Goal: Information Seeking & Learning: Learn about a topic

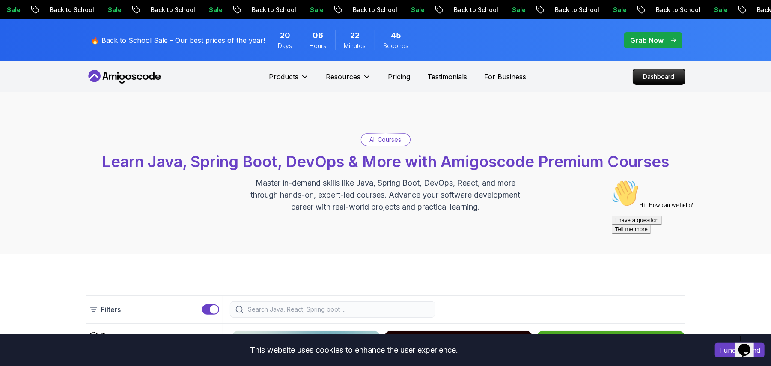
click at [636, 37] on p "Grab Now" at bounding box center [647, 40] width 33 height 10
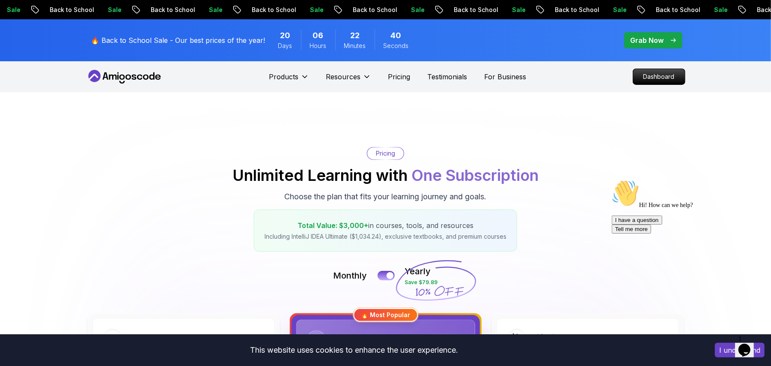
click at [551, 199] on div "Pricing Unlimited Learning with One Subscription Choose the plan that fits your…" at bounding box center [385, 199] width 599 height 104
click at [645, 74] on p "Dashboard" at bounding box center [658, 76] width 49 height 15
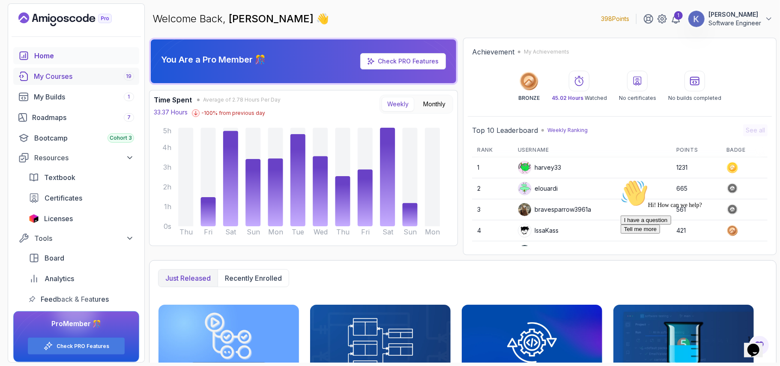
click at [69, 75] on div "My Courses 19" at bounding box center [84, 76] width 100 height 10
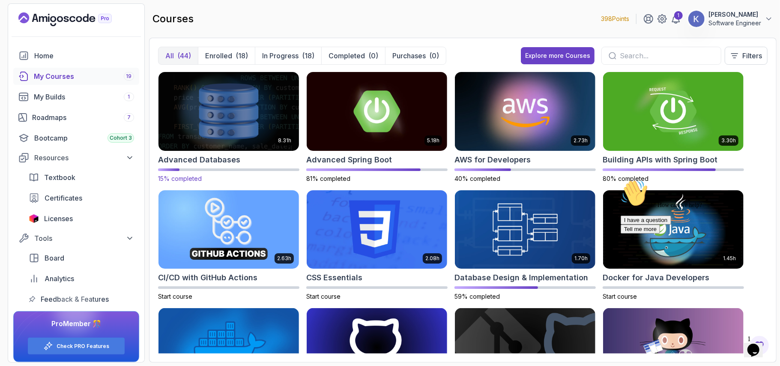
click at [245, 106] on img at bounding box center [228, 111] width 147 height 83
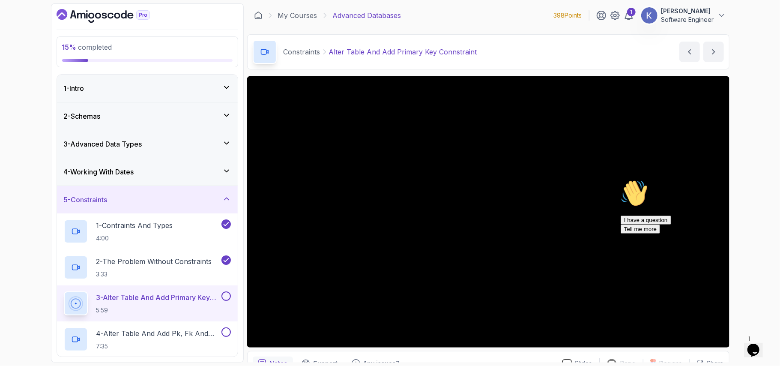
click at [738, 170] on div "15 % completed 1 - Intro 2 - Schemas 3 - Advanced Data Types 4 - Working With D…" at bounding box center [390, 183] width 780 height 366
click at [57, 304] on div "3 - Alter Table And Add Primary Key Connstraint 5:59" at bounding box center [147, 303] width 181 height 36
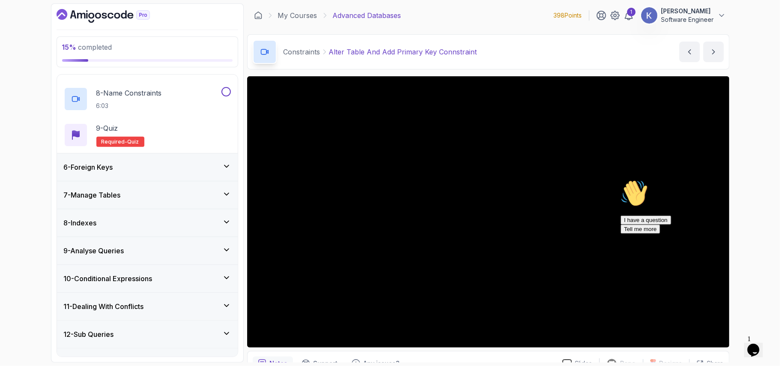
scroll to position [384, 0]
click at [130, 195] on div "7 - Manage Tables" at bounding box center [147, 195] width 167 height 10
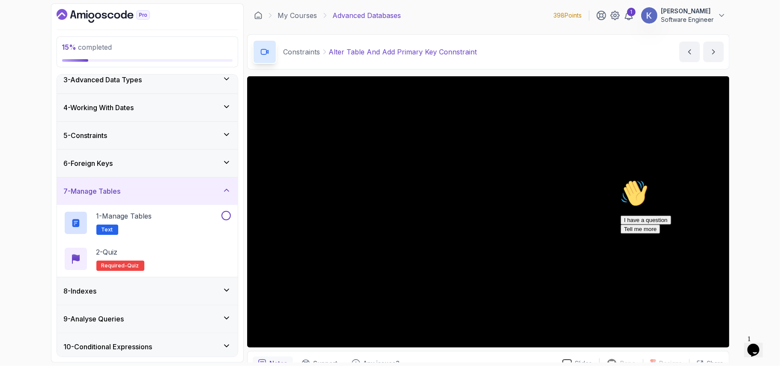
scroll to position [63, 0]
click at [124, 166] on div "6 - Foreign Keys" at bounding box center [147, 164] width 167 height 10
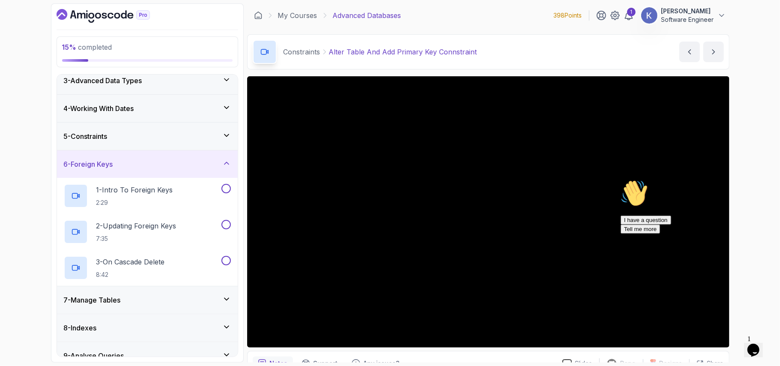
click at [126, 140] on div "5 - Constraints" at bounding box center [147, 136] width 167 height 10
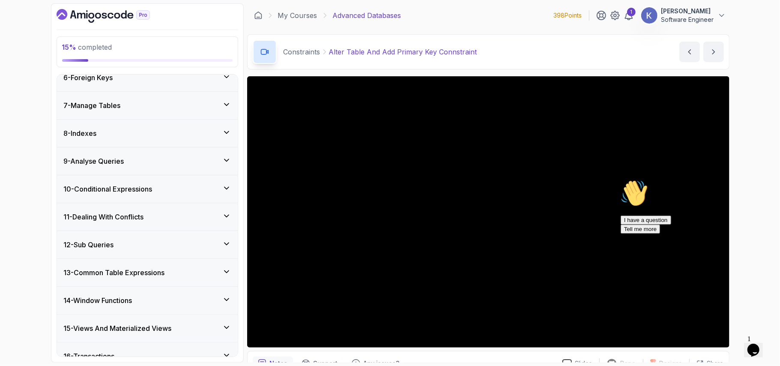
scroll to position [474, 0]
click at [128, 155] on div "9 - Analyse Queries" at bounding box center [147, 159] width 181 height 27
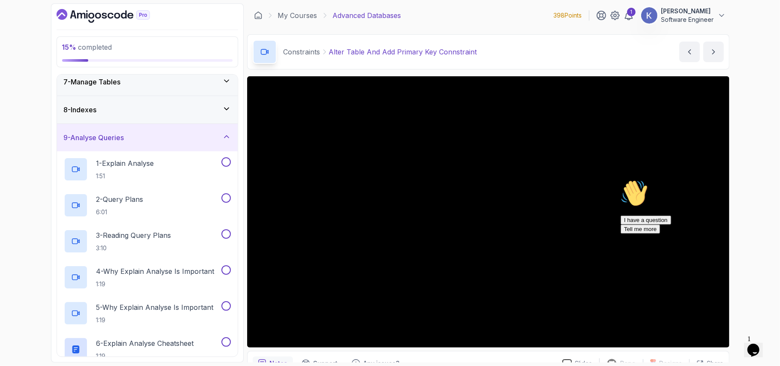
scroll to position [196, 0]
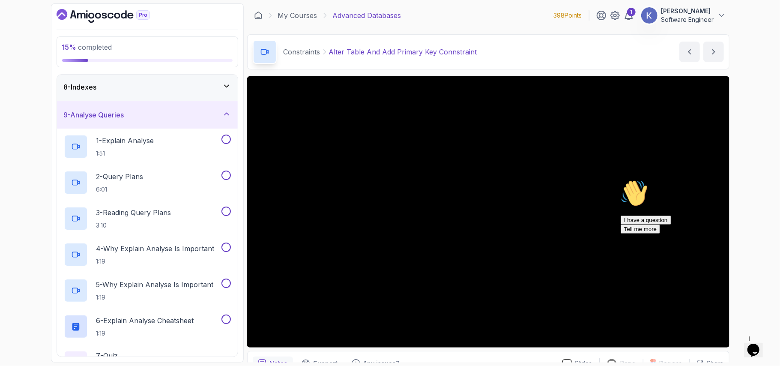
click at [759, 232] on div "Hi! How can we help? I have a question Tell me more" at bounding box center [697, 206] width 154 height 54
click at [620, 179] on icon "Chat attention grabber" at bounding box center [620, 179] width 0 height 0
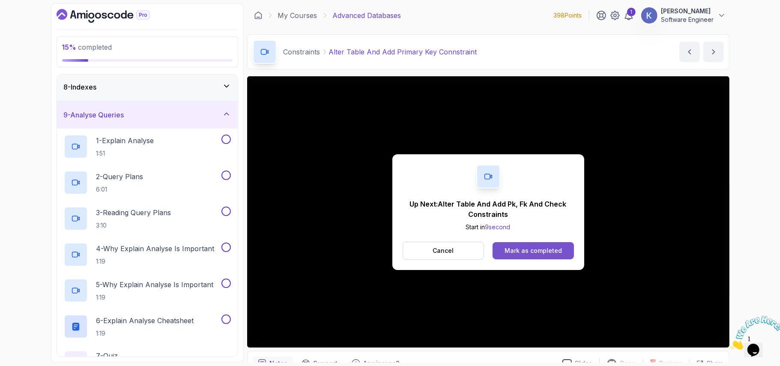
click at [559, 247] on div "Mark as completed" at bounding box center [532, 250] width 57 height 9
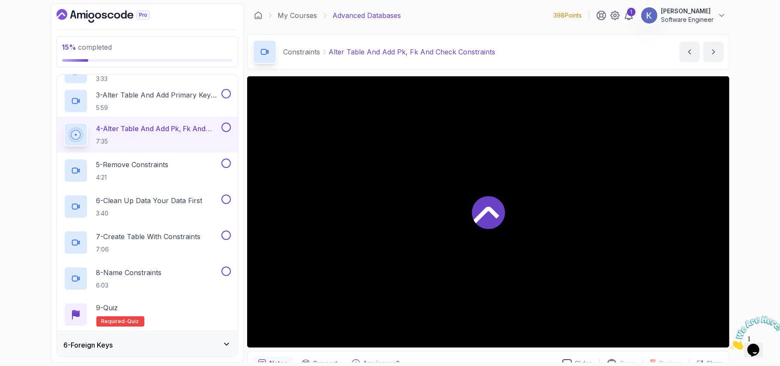
scroll to position [520, 0]
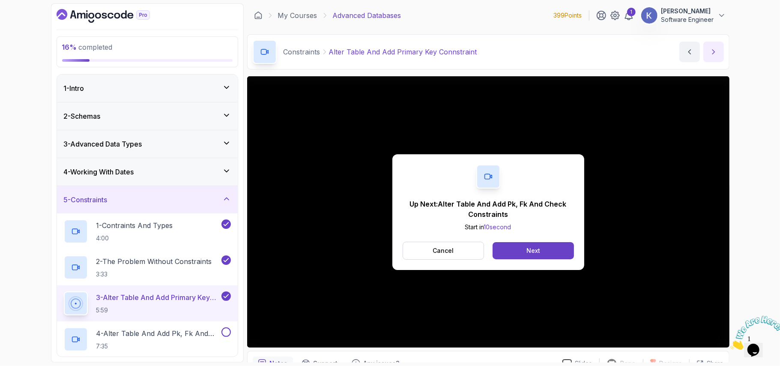
click at [714, 52] on icon "next content" at bounding box center [713, 52] width 2 height 4
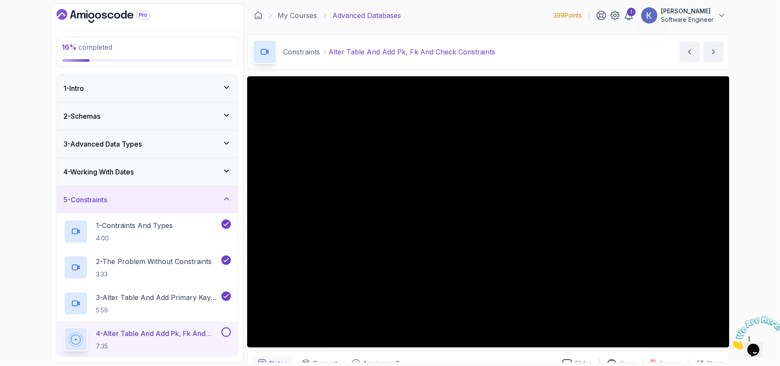
click at [224, 335] on button at bounding box center [225, 331] width 9 height 9
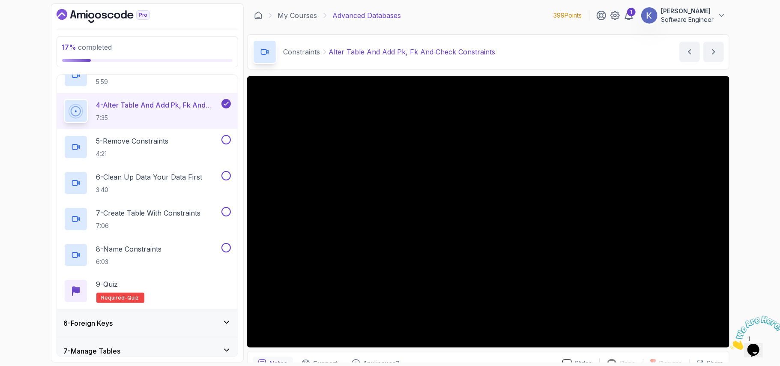
scroll to position [251, 0]
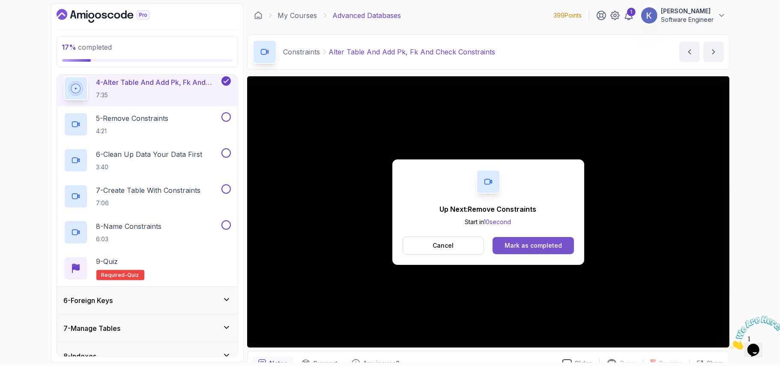
click at [540, 240] on button "Mark as completed" at bounding box center [532, 245] width 81 height 17
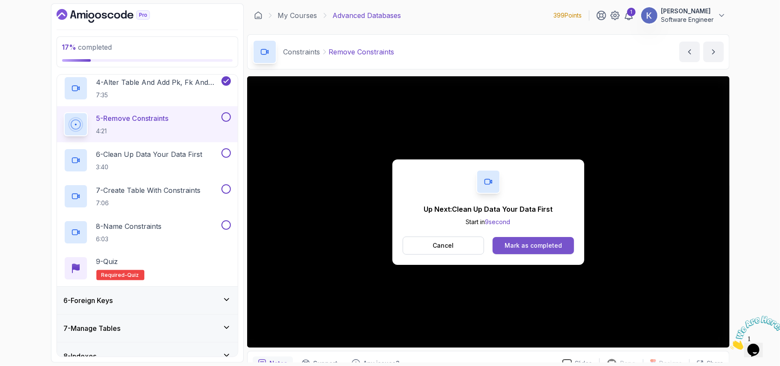
click at [565, 246] on button "Mark as completed" at bounding box center [532, 245] width 81 height 17
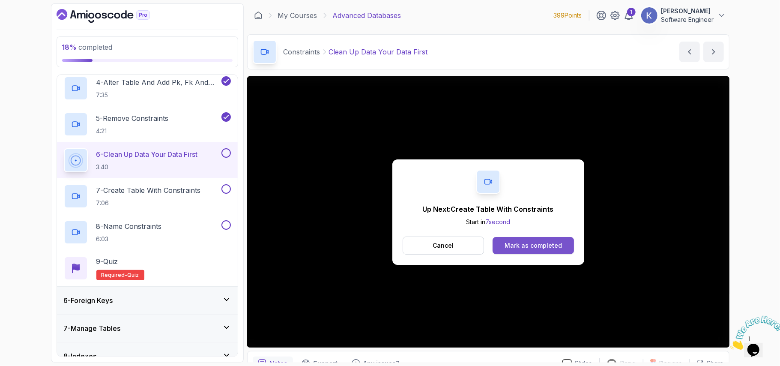
click at [569, 247] on button "Mark as completed" at bounding box center [532, 245] width 81 height 17
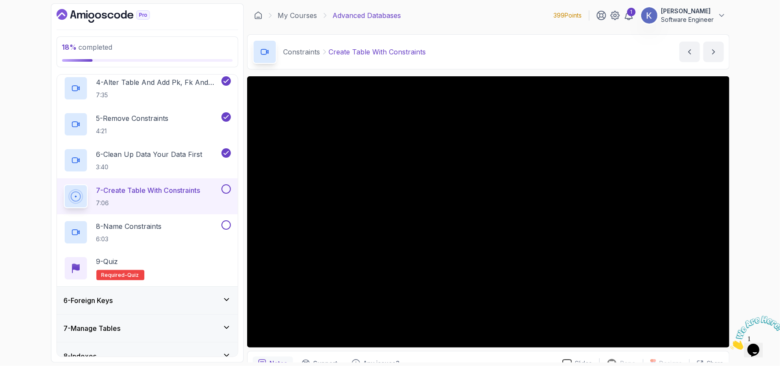
click at [224, 297] on icon at bounding box center [226, 299] width 9 height 9
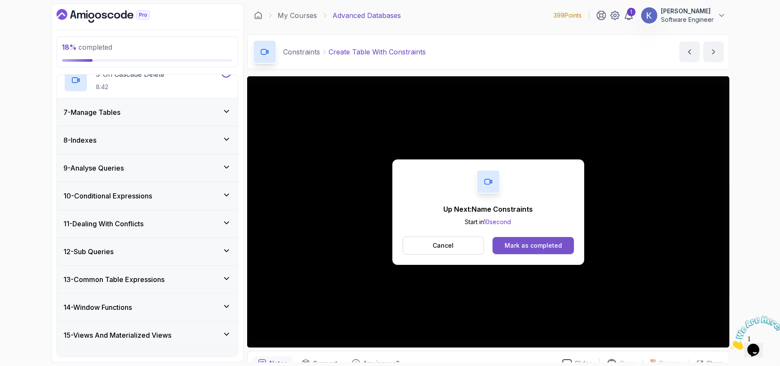
click at [530, 241] on div "Mark as completed" at bounding box center [532, 245] width 57 height 9
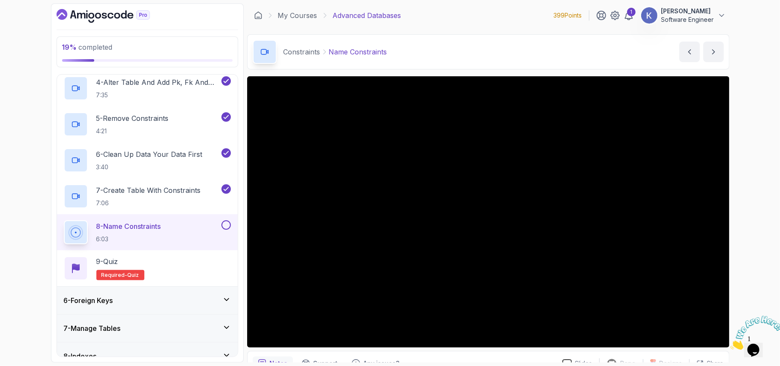
click at [217, 301] on div "6 - Foreign Keys" at bounding box center [147, 300] width 167 height 10
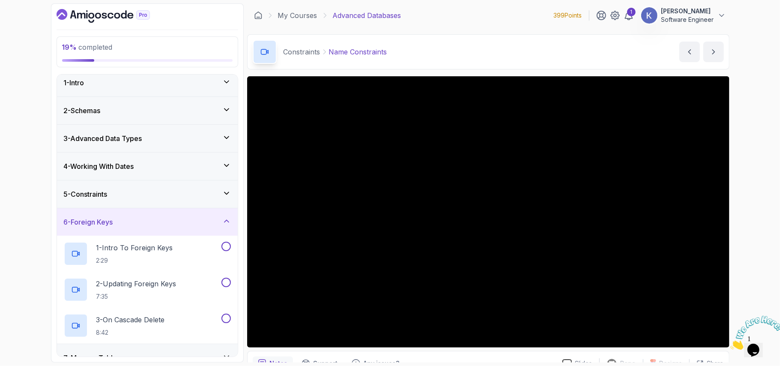
scroll to position [28, 0]
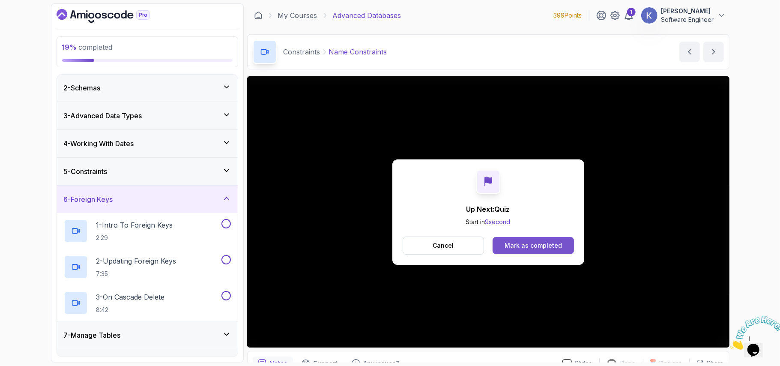
click at [564, 247] on button "Mark as completed" at bounding box center [532, 245] width 81 height 17
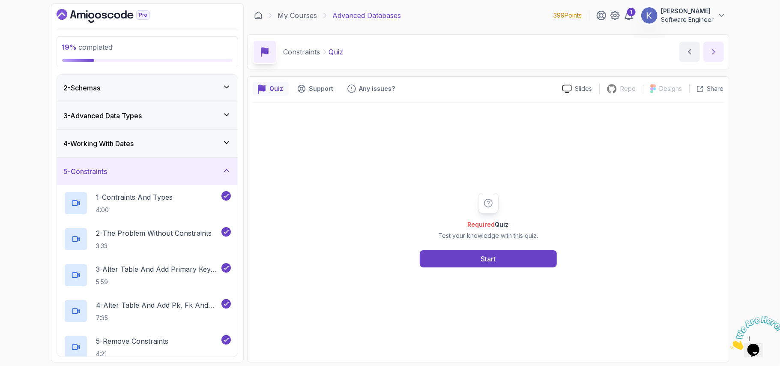
click at [712, 54] on icon "next content" at bounding box center [713, 52] width 2 height 4
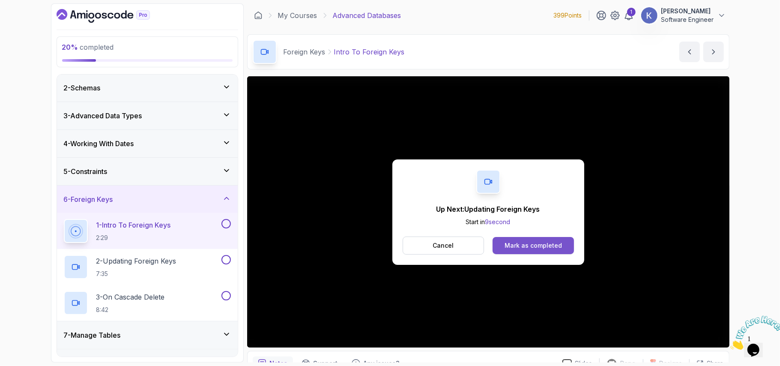
click at [567, 247] on button "Mark as completed" at bounding box center [532, 245] width 81 height 17
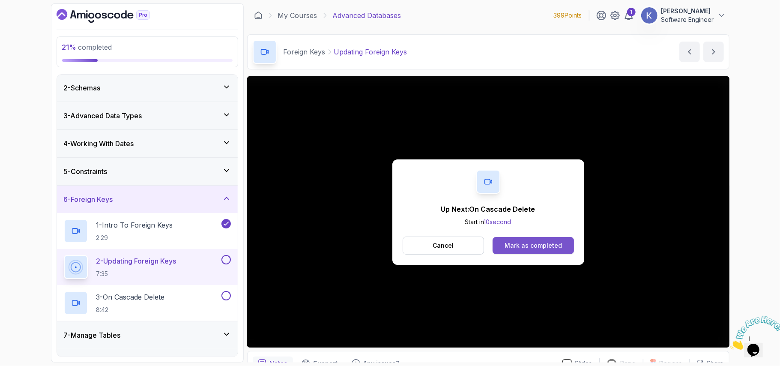
click at [527, 245] on div "Mark as completed" at bounding box center [532, 245] width 57 height 9
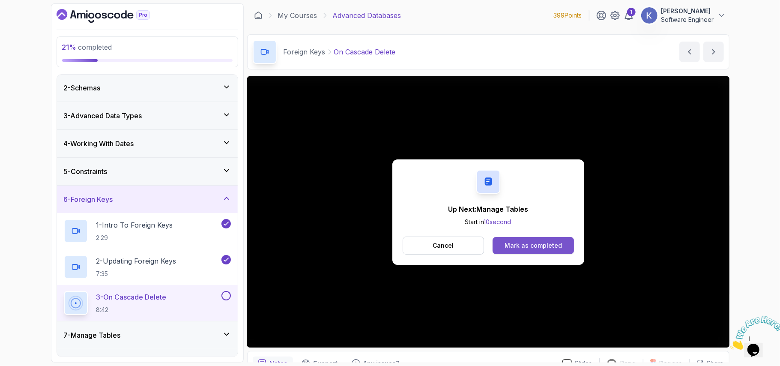
click at [538, 244] on div "Mark as completed" at bounding box center [532, 245] width 57 height 9
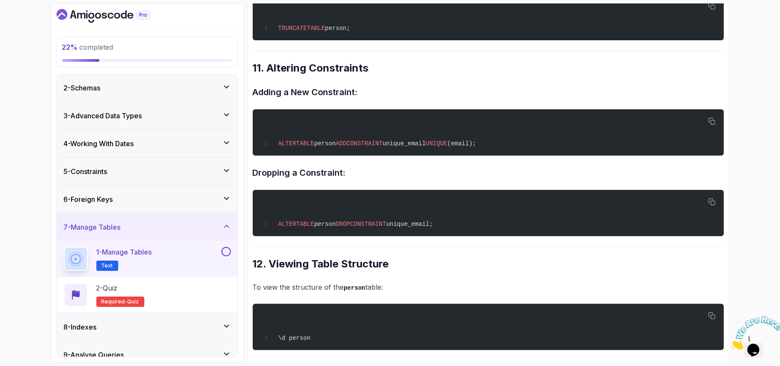
scroll to position [1733, 0]
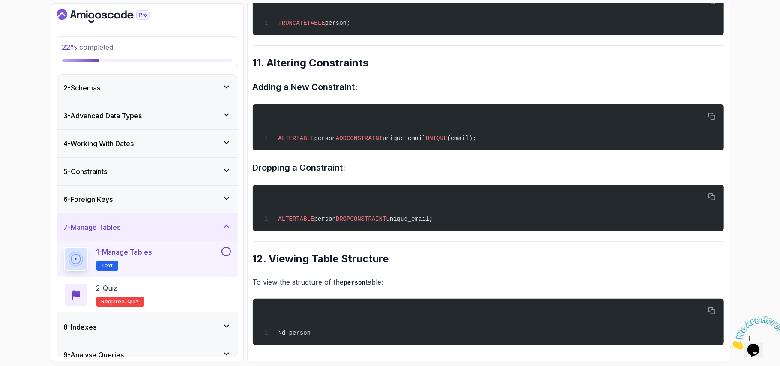
click at [225, 254] on button at bounding box center [225, 251] width 9 height 9
click at [178, 334] on div "8 - Indexes" at bounding box center [147, 326] width 181 height 27
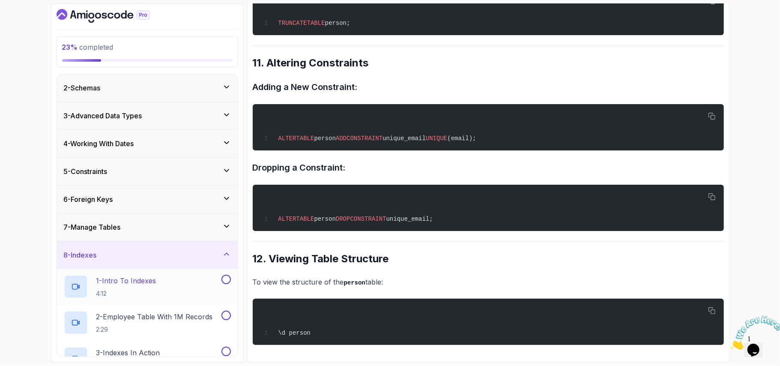
click at [169, 283] on div "1 - Intro To Indexes 4:12" at bounding box center [142, 286] width 156 height 24
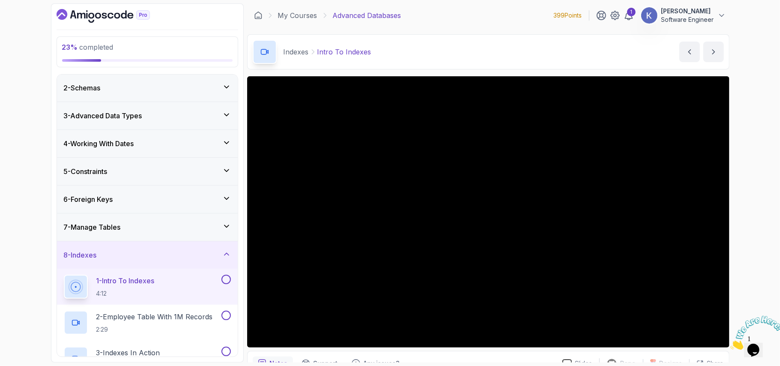
click at [60, 288] on div "1 - Intro To Indexes 4:12" at bounding box center [147, 286] width 181 height 36
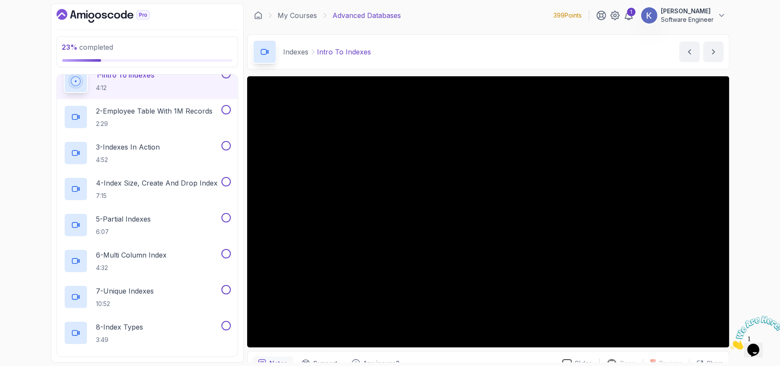
scroll to position [257, 0]
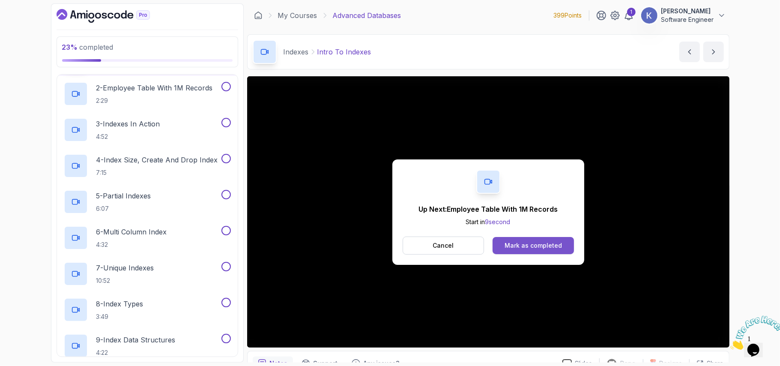
click at [546, 249] on div "Mark as completed" at bounding box center [532, 245] width 57 height 9
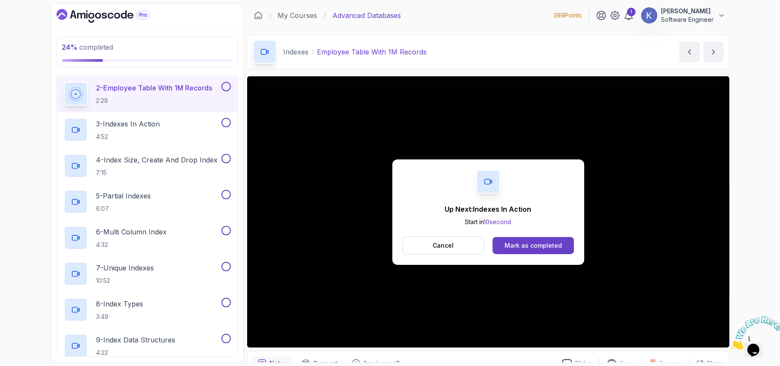
click at [540, 250] on button "Mark as completed" at bounding box center [532, 245] width 81 height 17
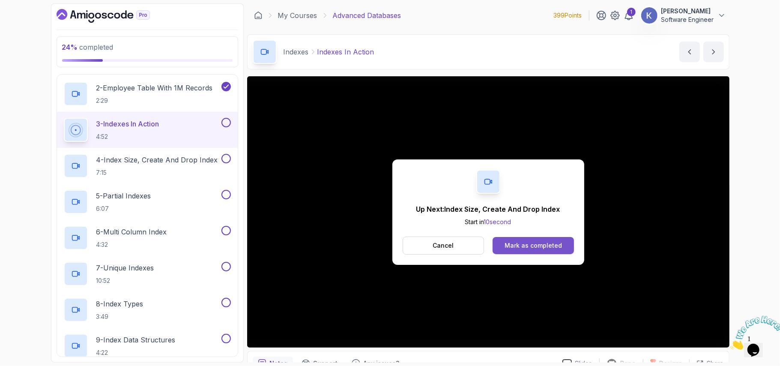
click at [533, 240] on button "Mark as completed" at bounding box center [532, 245] width 81 height 17
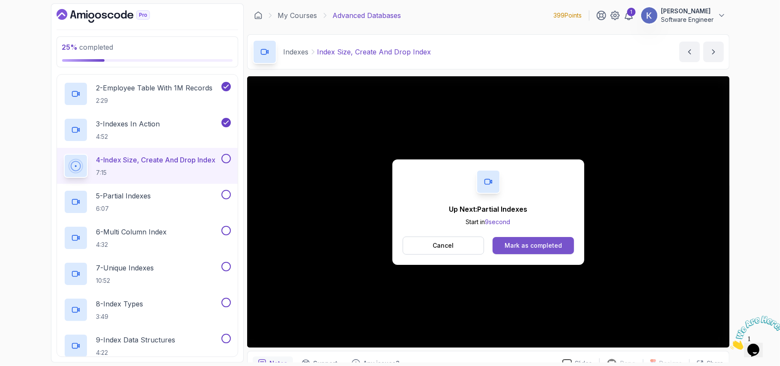
click at [538, 248] on div "Mark as completed" at bounding box center [532, 245] width 57 height 9
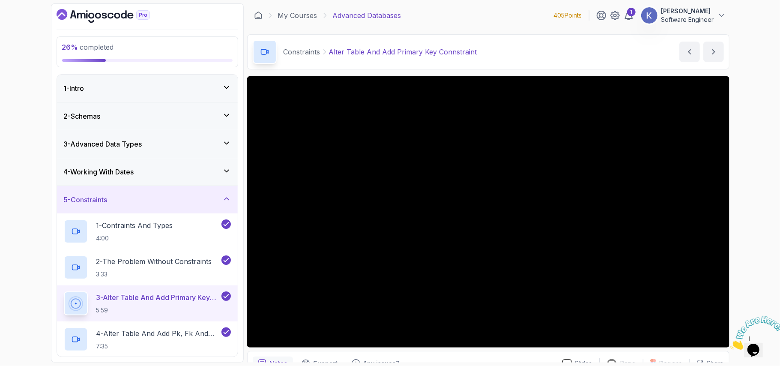
click at [175, 196] on div "5 - Constraints" at bounding box center [147, 199] width 167 height 10
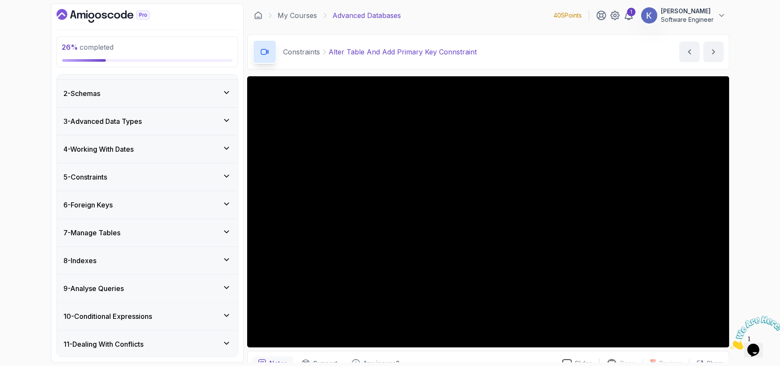
scroll to position [114, 0]
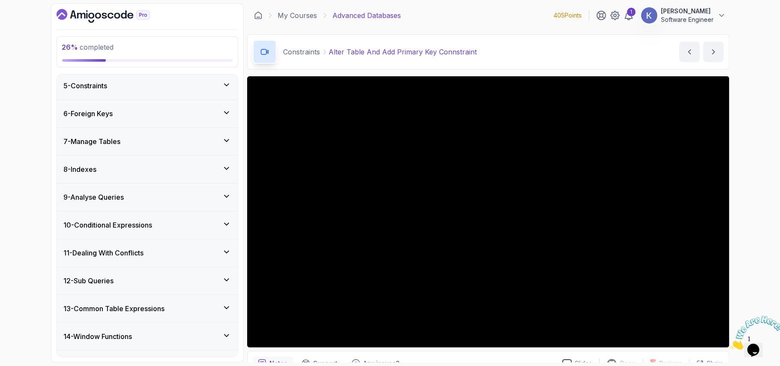
click at [158, 168] on div "8 - Indexes" at bounding box center [147, 169] width 167 height 10
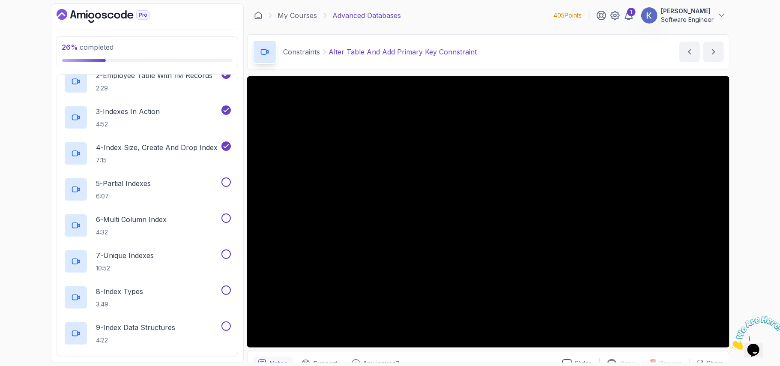
scroll to position [274, 0]
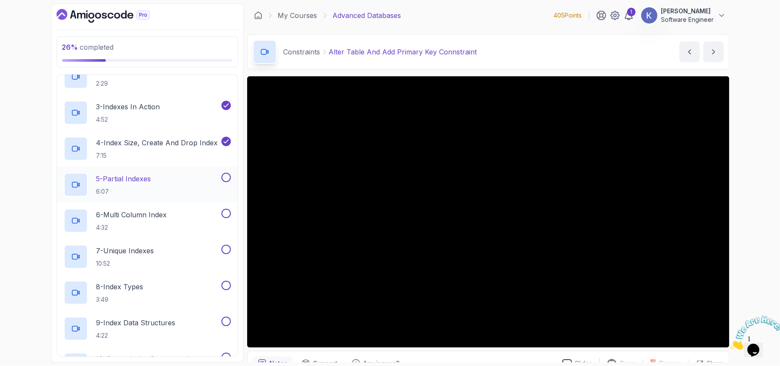
click at [167, 193] on div "5 - Partial Indexes 6:07" at bounding box center [142, 185] width 156 height 24
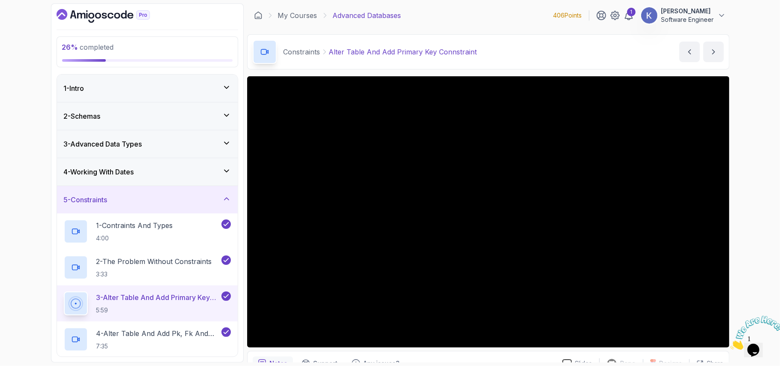
click at [160, 190] on div "5 - Constraints" at bounding box center [147, 199] width 181 height 27
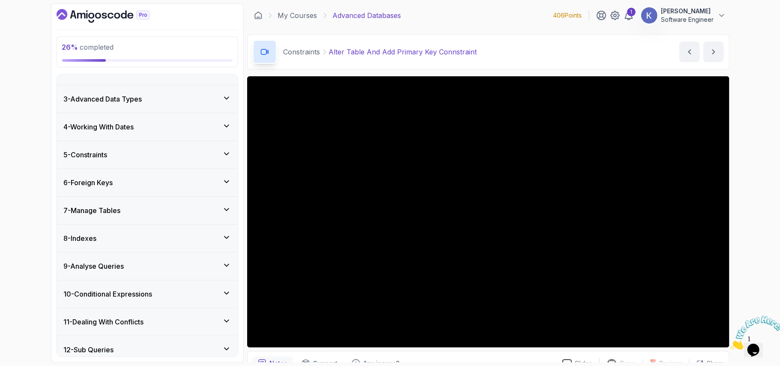
scroll to position [45, 0]
click at [149, 245] on div "8 - Indexes" at bounding box center [147, 237] width 181 height 27
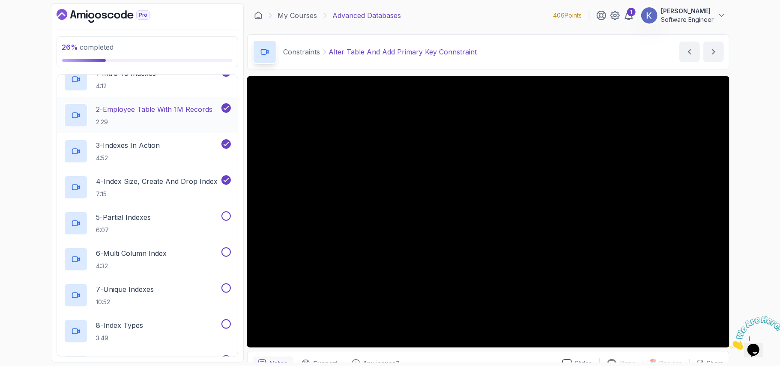
scroll to position [342, 0]
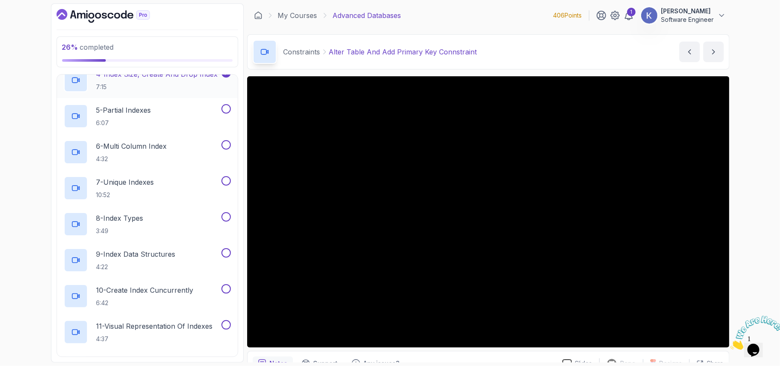
click at [158, 84] on p "7:15" at bounding box center [157, 87] width 122 height 9
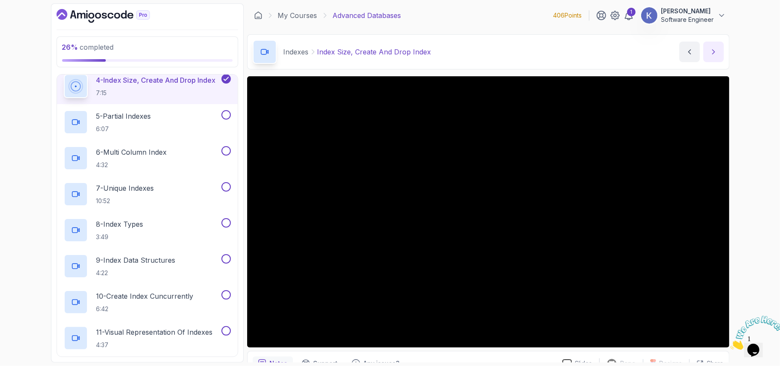
click at [709, 53] on icon "next content" at bounding box center [713, 52] width 9 height 9
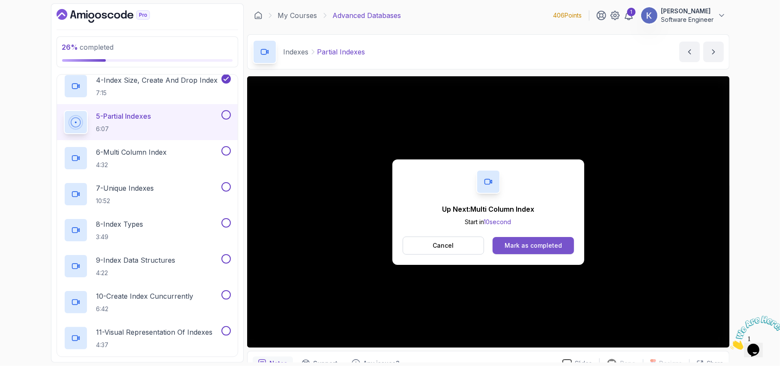
click at [550, 244] on div "Mark as completed" at bounding box center [532, 245] width 57 height 9
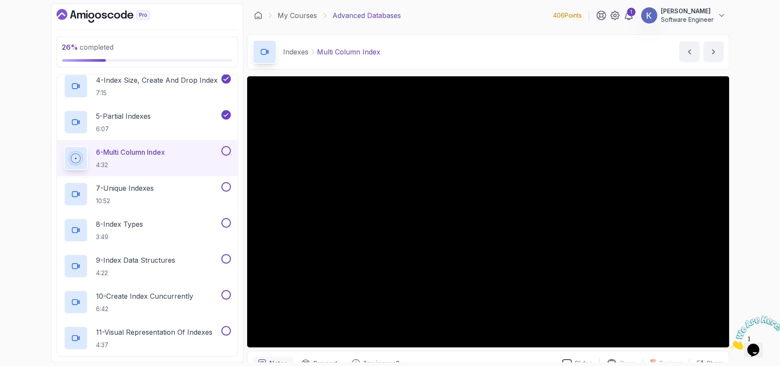
click at [60, 160] on div "6 - Multi Column Index 4:32" at bounding box center [147, 158] width 181 height 36
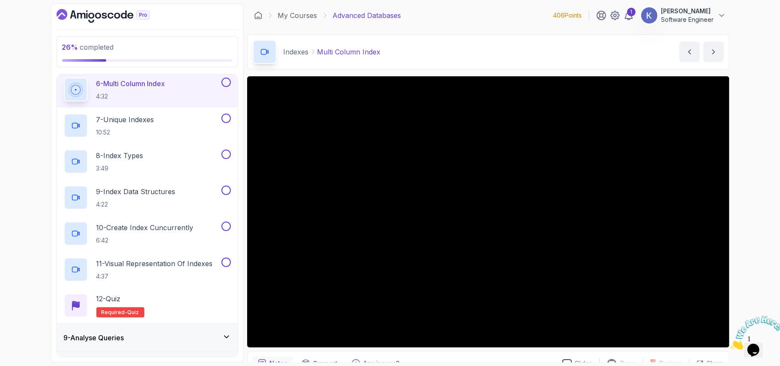
scroll to position [382, 0]
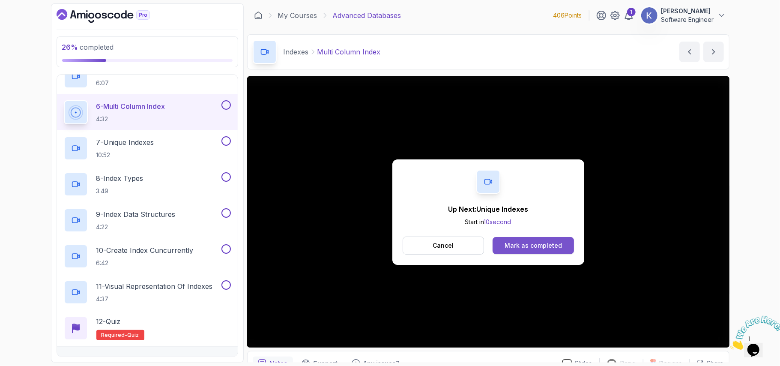
click at [516, 246] on div "Mark as completed" at bounding box center [532, 245] width 57 height 9
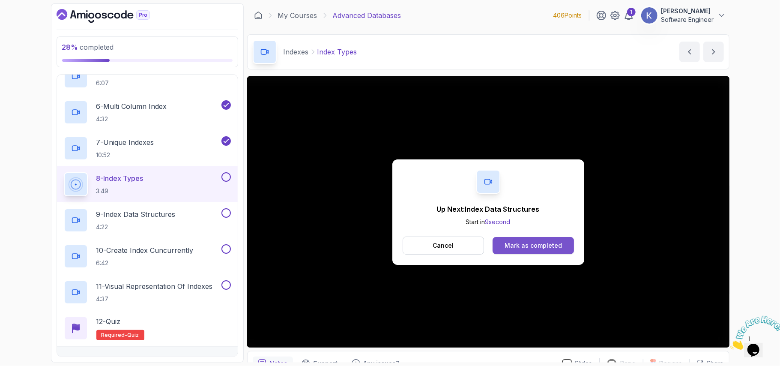
click at [521, 247] on div "Mark as completed" at bounding box center [532, 245] width 57 height 9
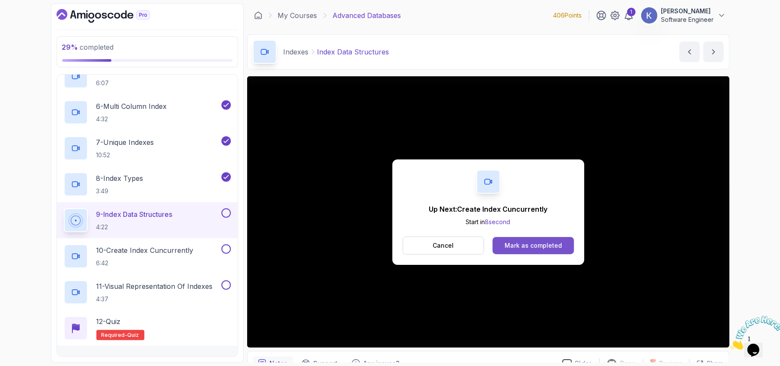
click at [565, 244] on button "Mark as completed" at bounding box center [532, 245] width 81 height 17
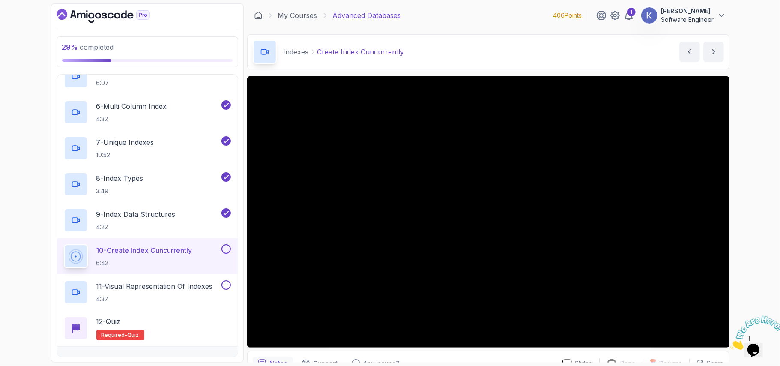
scroll to position [314, 0]
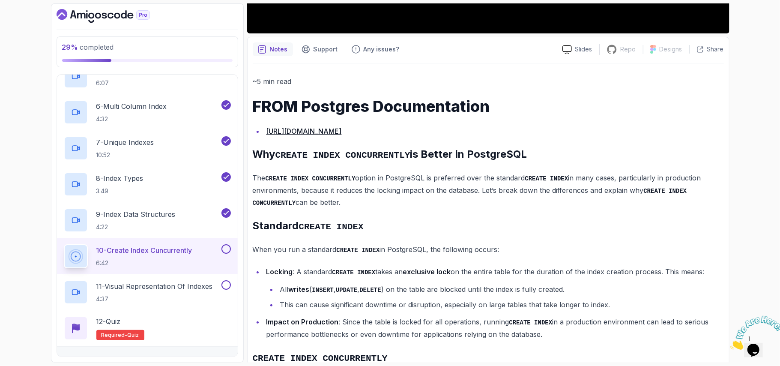
click at [567, 197] on p "The CREATE INDEX CONCURRENTLY option in PostgreSQL is preferred over the standa…" at bounding box center [488, 190] width 471 height 37
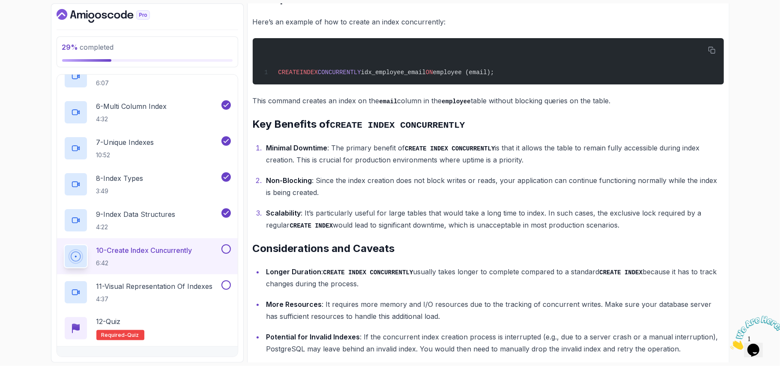
scroll to position [944, 0]
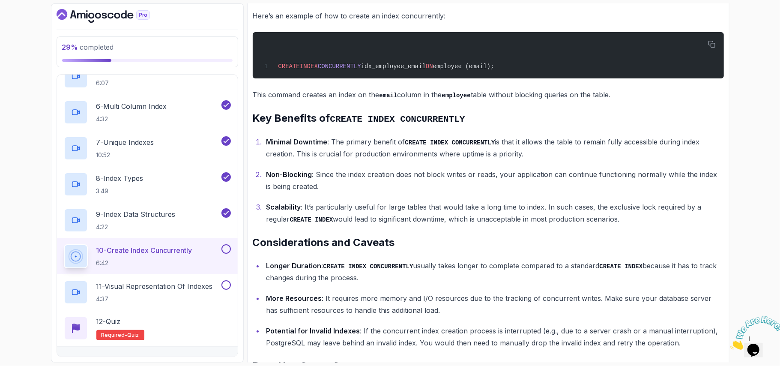
click at [688, 158] on p "Minimal Downtime : The primary benefit of CREATE INDEX CONCURRENTLY is that it …" at bounding box center [494, 148] width 457 height 24
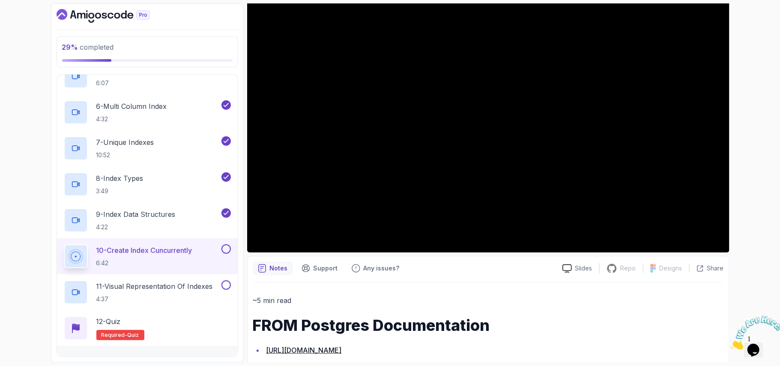
scroll to position [0, 0]
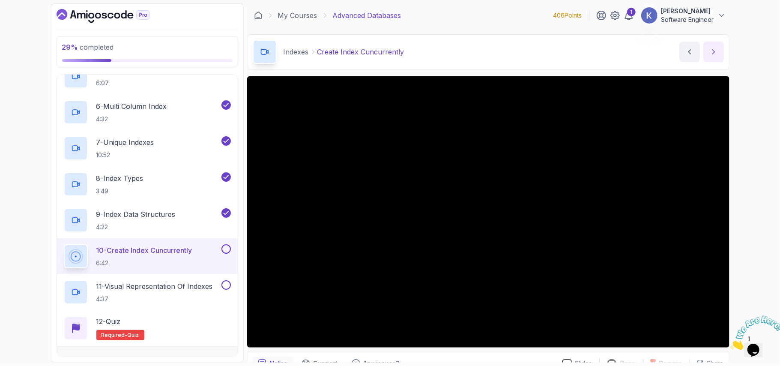
click at [711, 54] on icon "next content" at bounding box center [713, 52] width 9 height 9
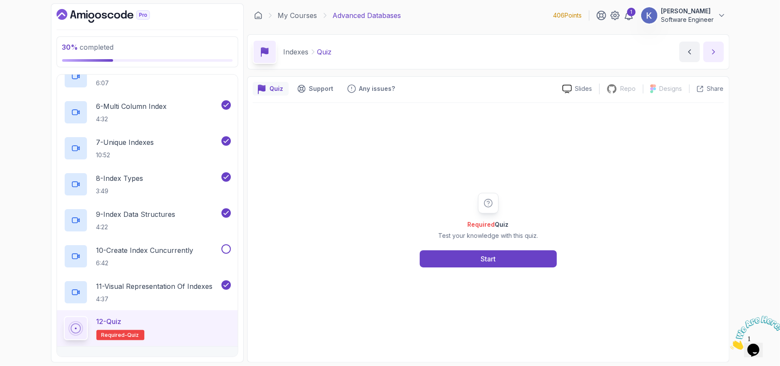
click at [716, 50] on icon "next content" at bounding box center [713, 52] width 9 height 9
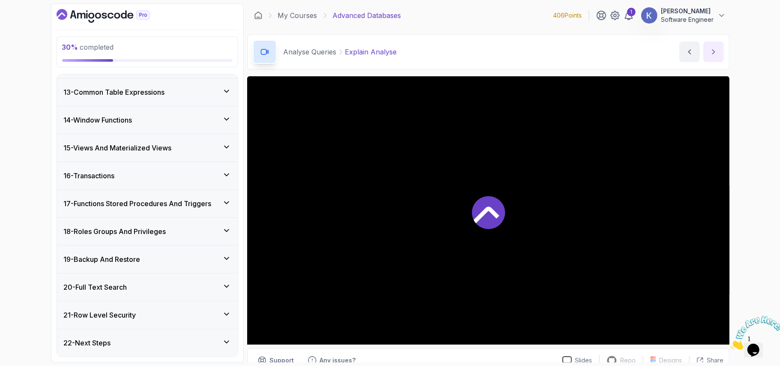
scroll to position [586, 0]
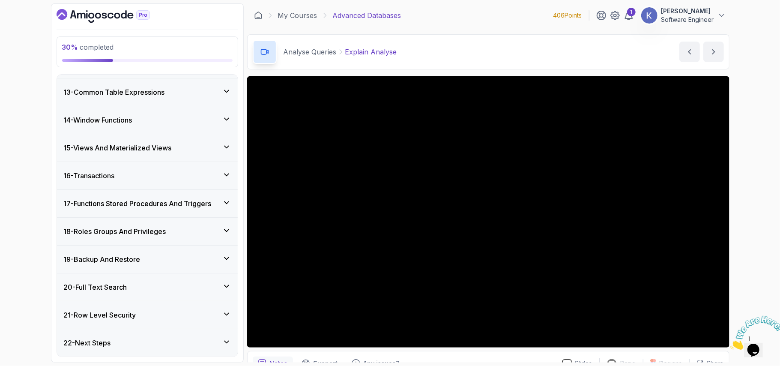
click at [57, 146] on div "1 - Intro 2 - Schemas 3 - Advanced Data Types 4 - Working With Dates 5 - Constr…" at bounding box center [148, 215] width 182 height 283
click at [55, 103] on div "30 % completed 1 - Intro 2 - Schemas 3 - Advanced Data Types 4 - Working With D…" at bounding box center [147, 182] width 193 height 359
click at [81, 92] on h3 "13 - Common Table Expressions" at bounding box center [114, 92] width 101 height 10
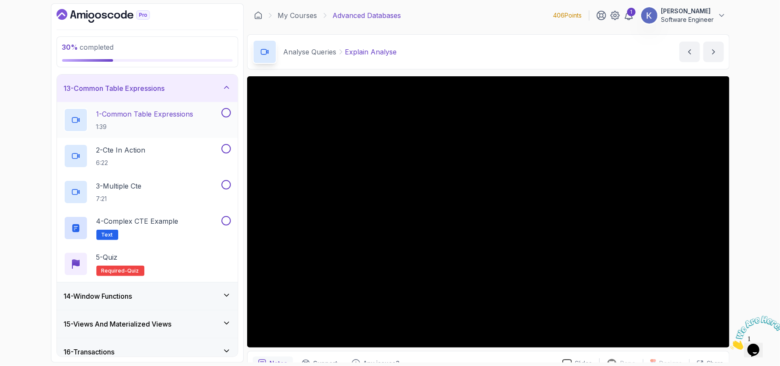
click at [60, 124] on div "1 - Common Table Expressions 1:39" at bounding box center [147, 120] width 181 height 36
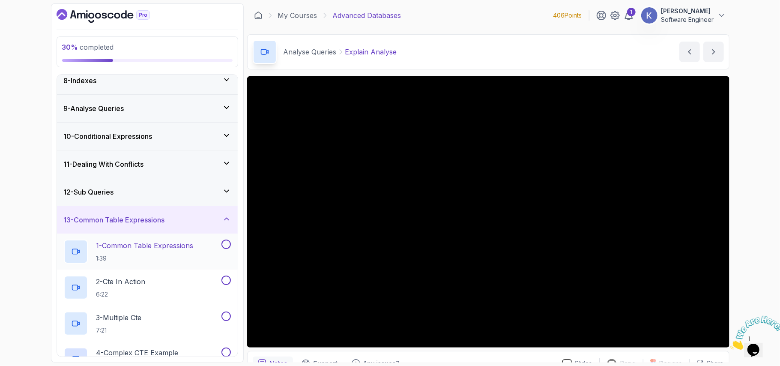
scroll to position [180, 0]
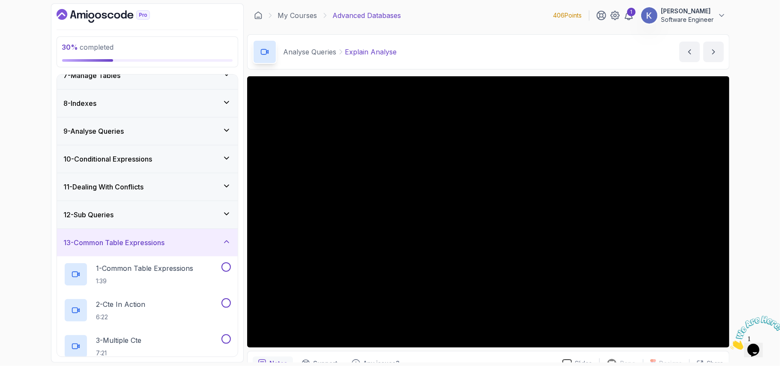
click at [105, 220] on h3 "12 - Sub Queries" at bounding box center [89, 214] width 50 height 10
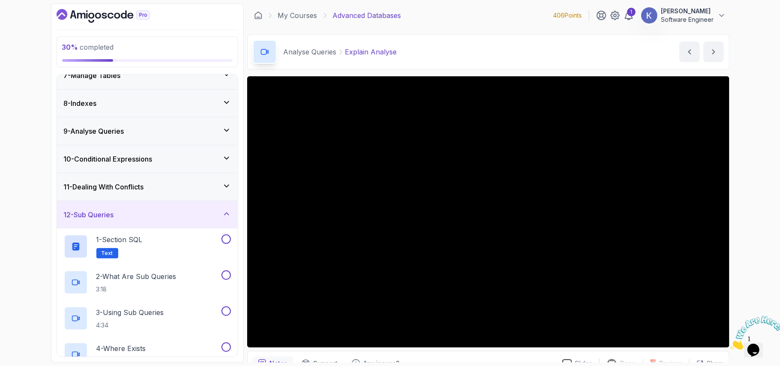
click at [105, 190] on h3 "11 - Dealing With Conflicts" at bounding box center [104, 187] width 80 height 10
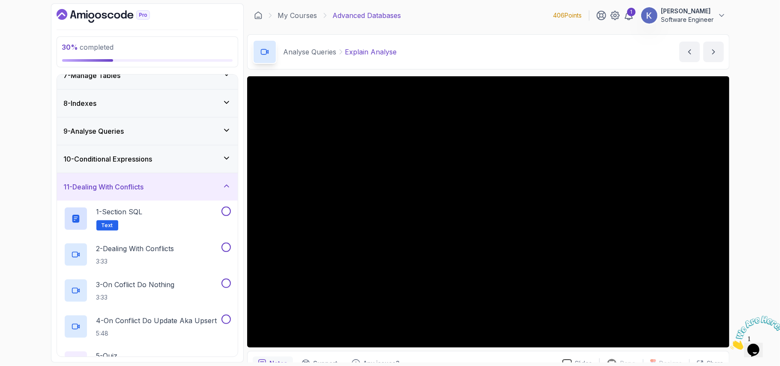
click at [95, 134] on h3 "9 - Analyse Queries" at bounding box center [94, 131] width 60 height 10
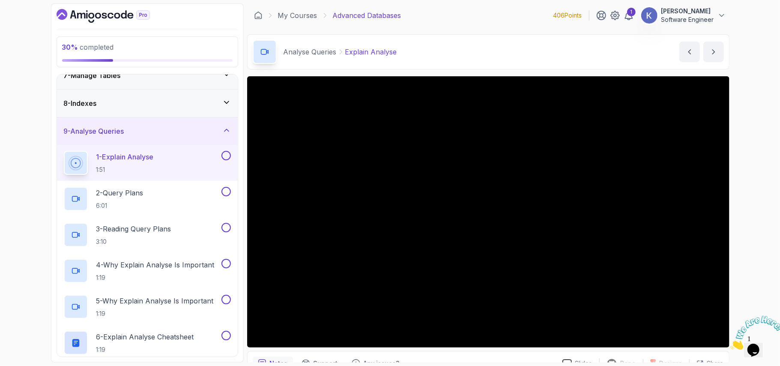
click at [95, 134] on h3 "9 - Analyse Queries" at bounding box center [94, 131] width 60 height 10
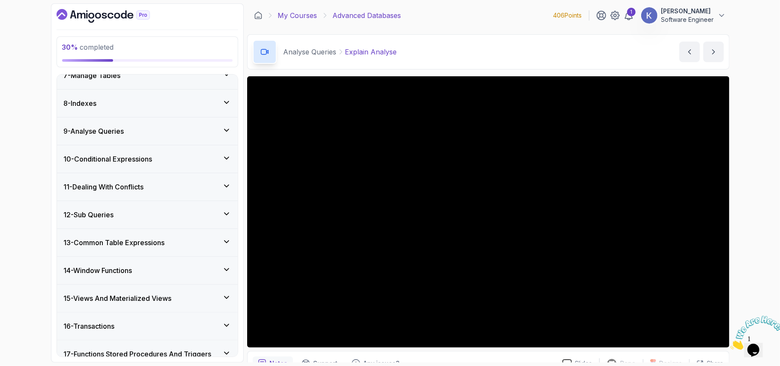
click at [305, 15] on link "My Courses" at bounding box center [297, 15] width 39 height 10
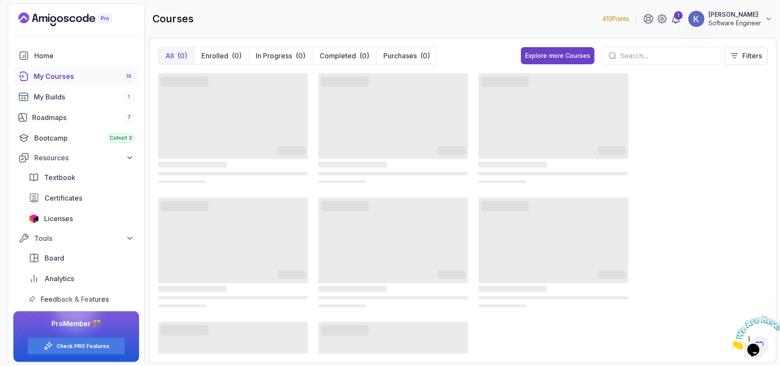
click at [642, 54] on input "text" at bounding box center [666, 56] width 94 height 10
type input "linux"
